Goal: Information Seeking & Learning: Find specific fact

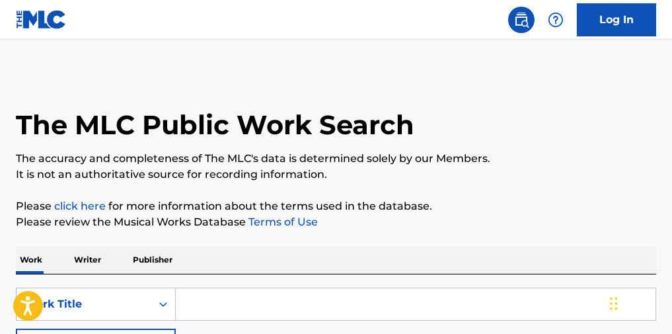
click at [315, 306] on input "Search Form" at bounding box center [416, 304] width 480 height 32
paste input "Bop Bop Baby"
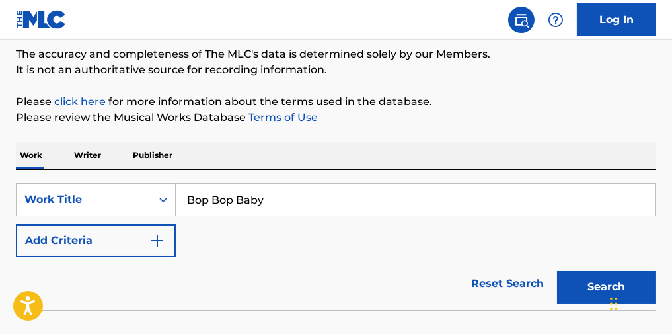
scroll to position [109, 0]
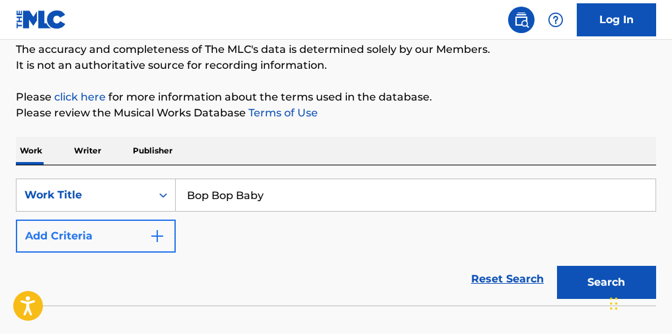
type input "Bop Bop Baby"
click at [157, 244] on img "Search Form" at bounding box center [157, 236] width 16 height 16
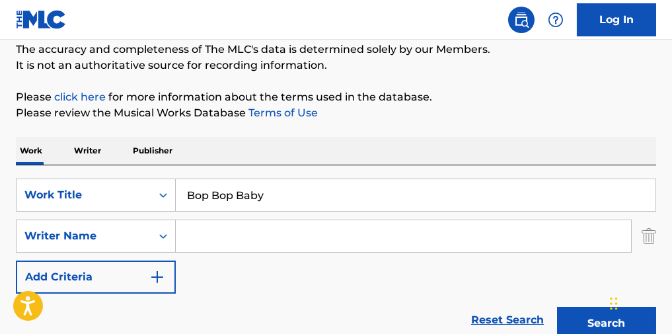
click at [239, 250] on input "Search Form" at bounding box center [403, 236] width 455 height 32
type input "filan"
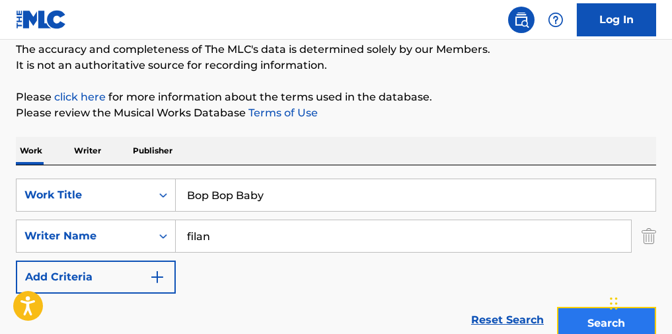
click at [581, 328] on button "Search" at bounding box center [606, 323] width 99 height 33
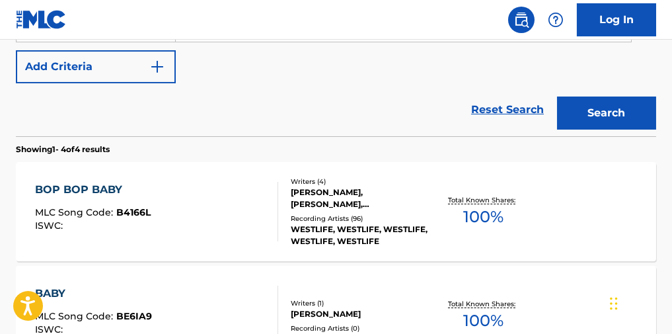
scroll to position [324, 0]
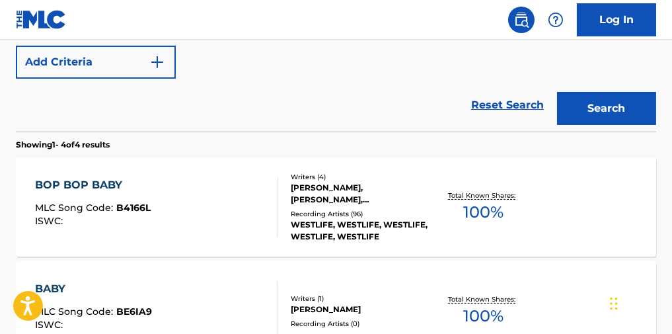
click at [112, 192] on div "BOP BOP BABY" at bounding box center [93, 185] width 116 height 16
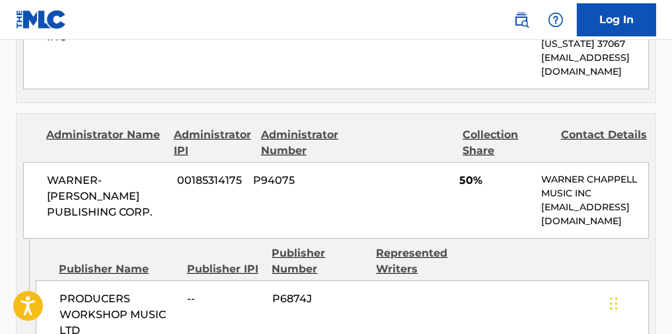
scroll to position [810, 0]
